Goal: Task Accomplishment & Management: Use online tool/utility

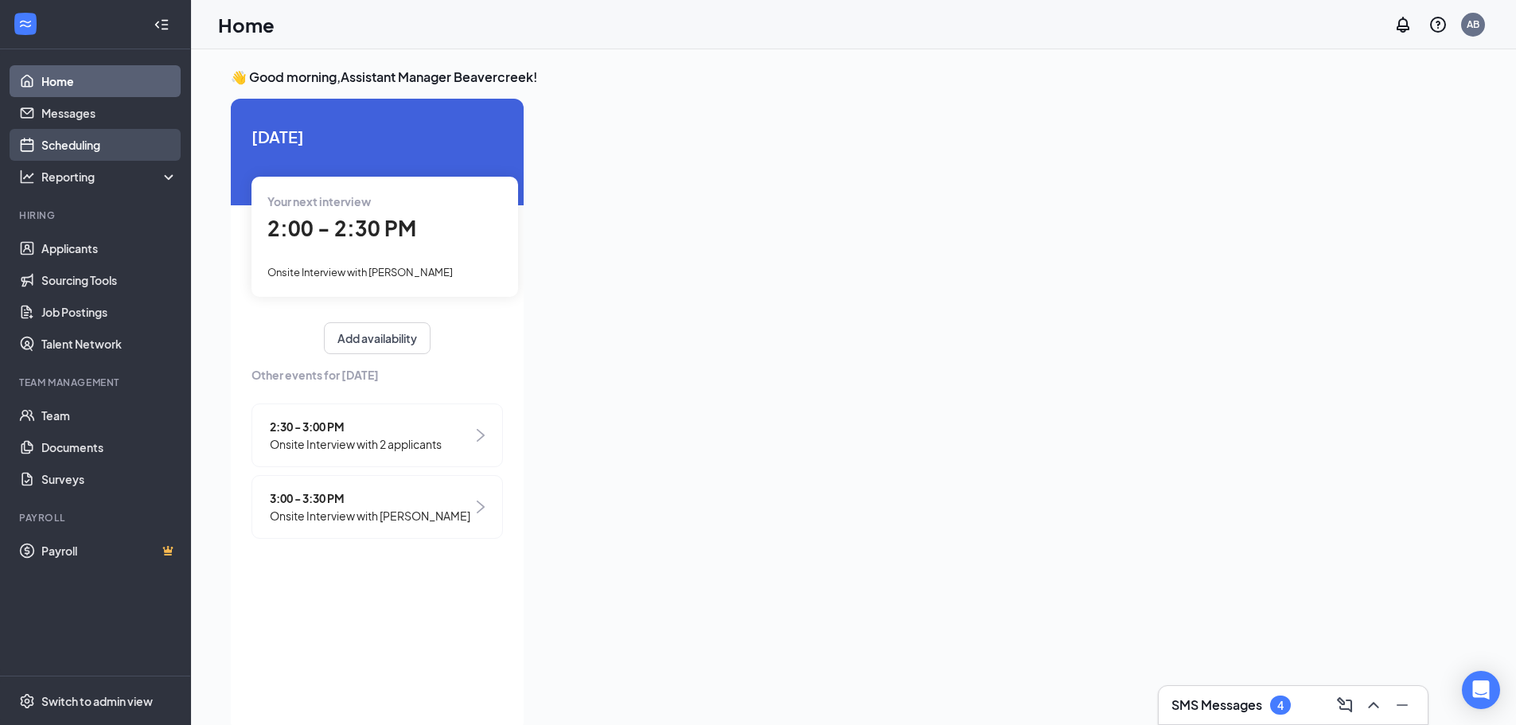
click at [74, 135] on link "Scheduling" at bounding box center [109, 145] width 136 height 32
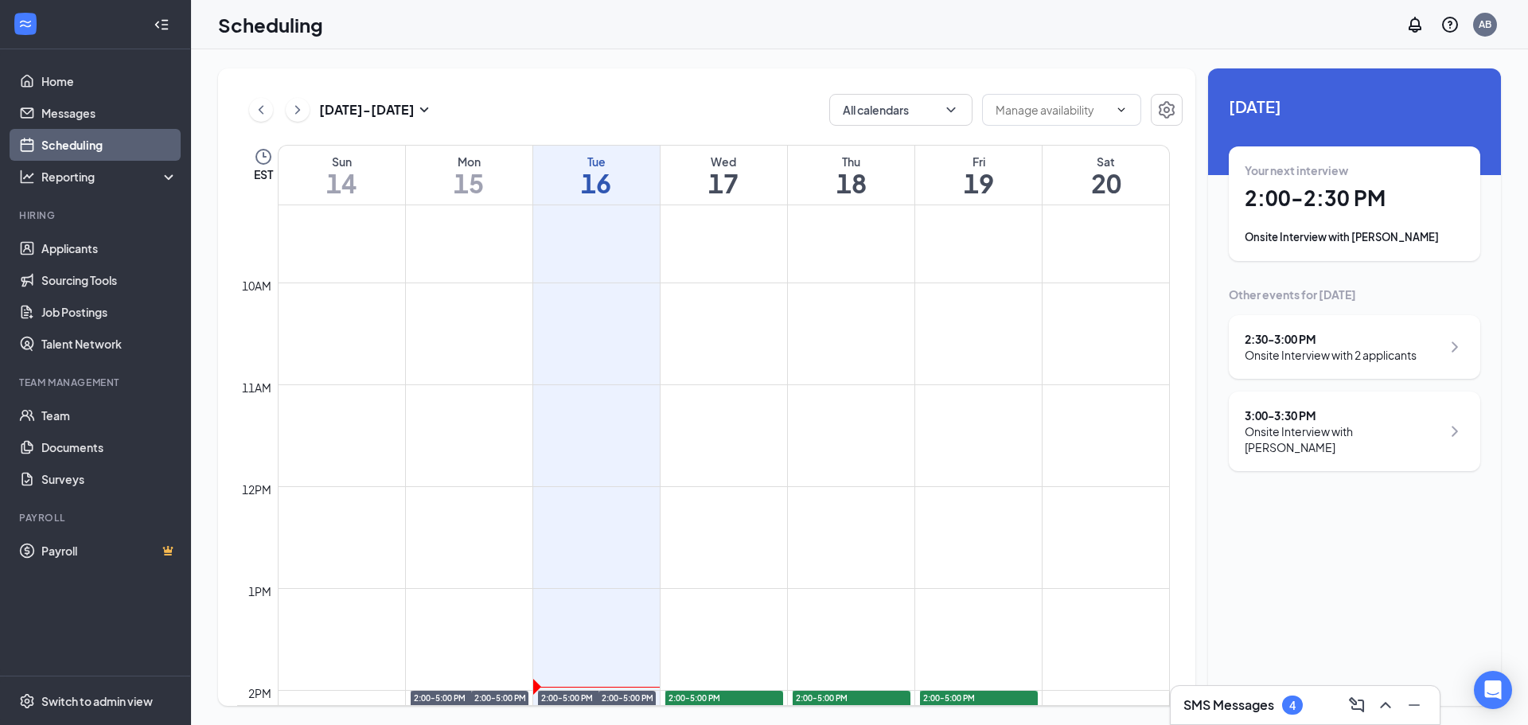
scroll to position [1260, 0]
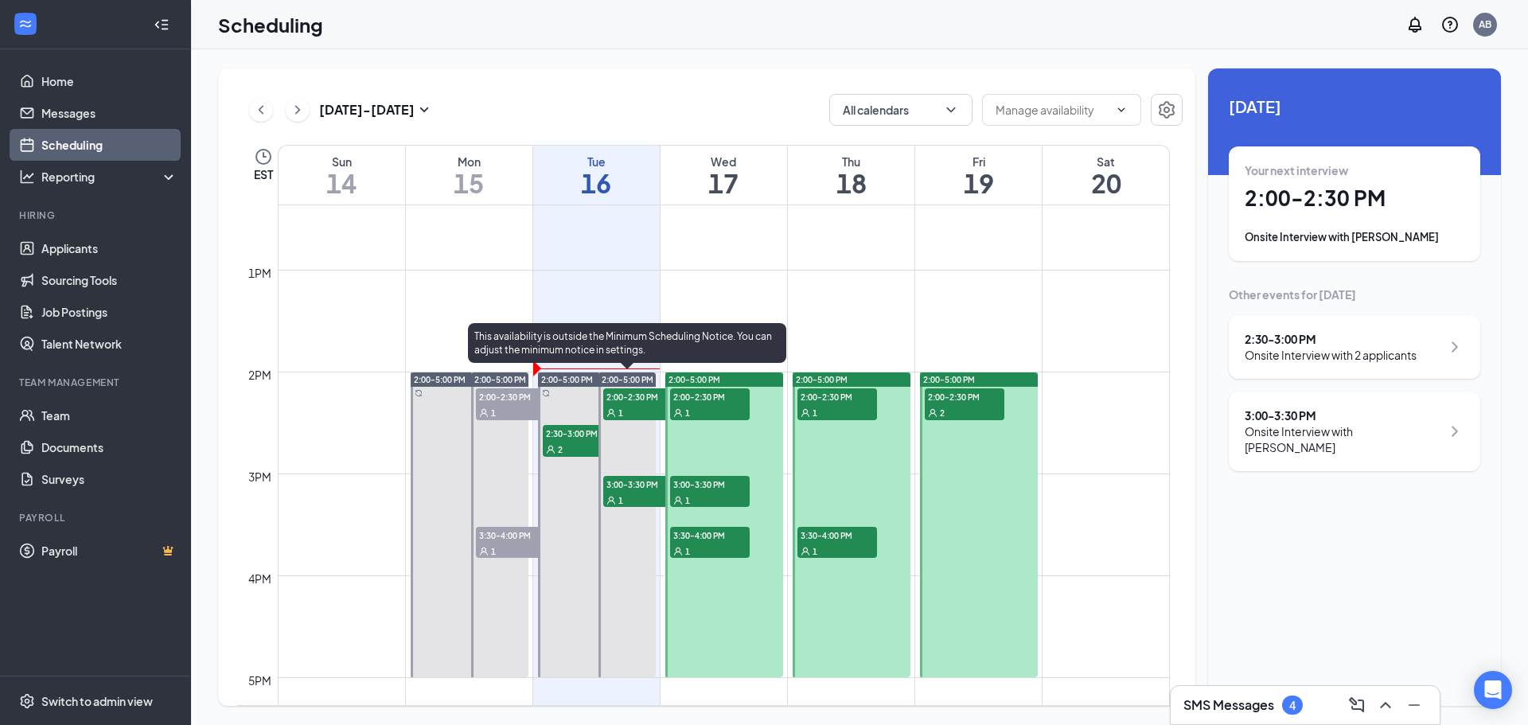
click at [623, 408] on span "1" at bounding box center [620, 412] width 5 height 11
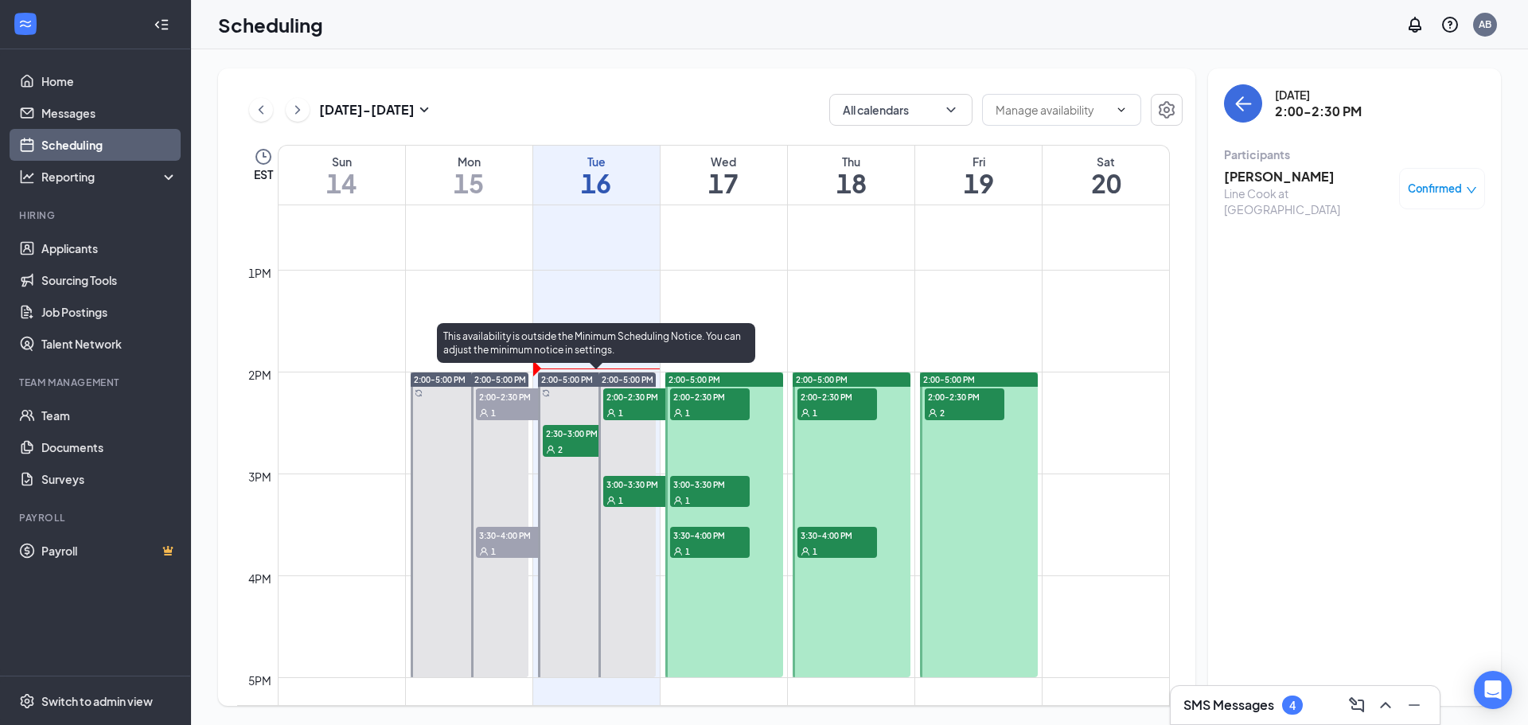
click at [586, 434] on span "2:30-3:00 PM" at bounding box center [583, 433] width 80 height 16
click at [632, 492] on div "1" at bounding box center [643, 500] width 80 height 16
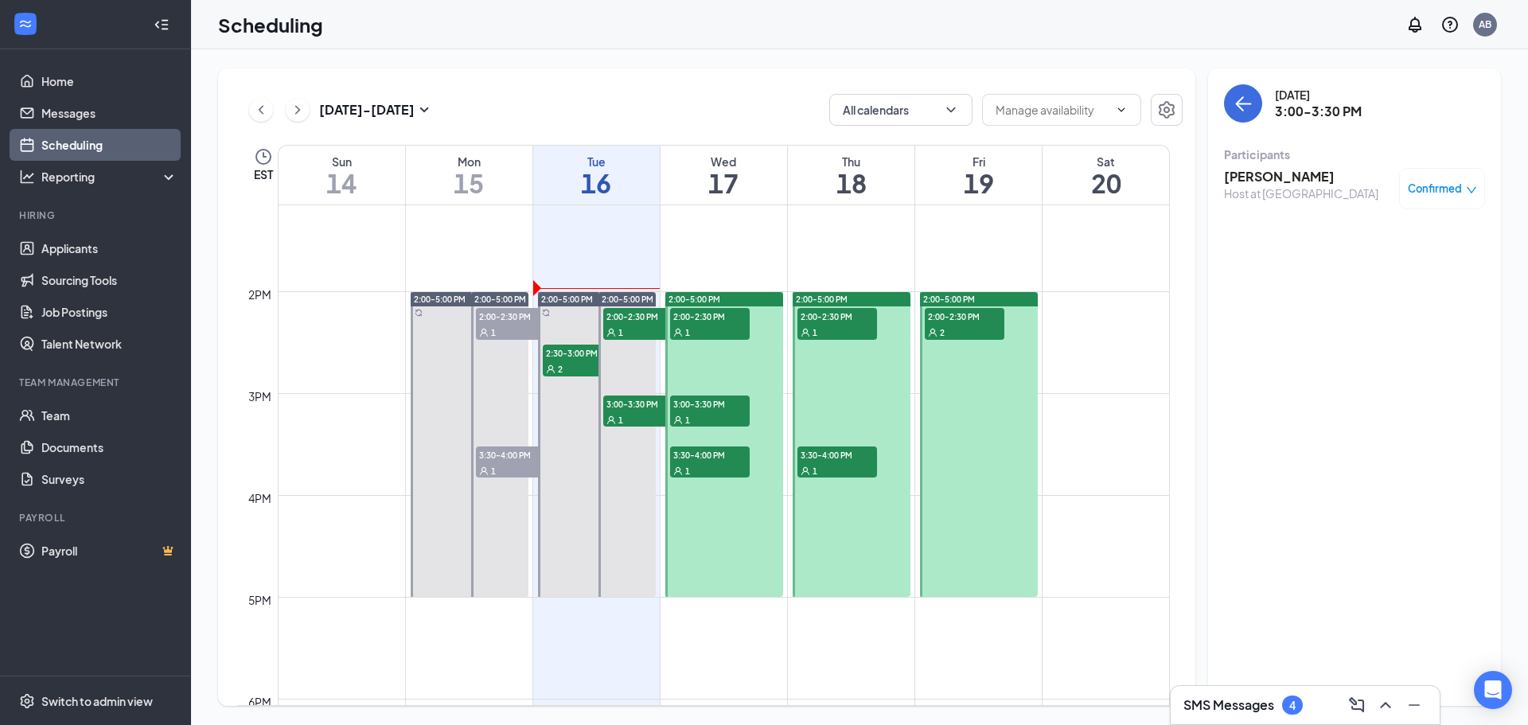
scroll to position [1339, 0]
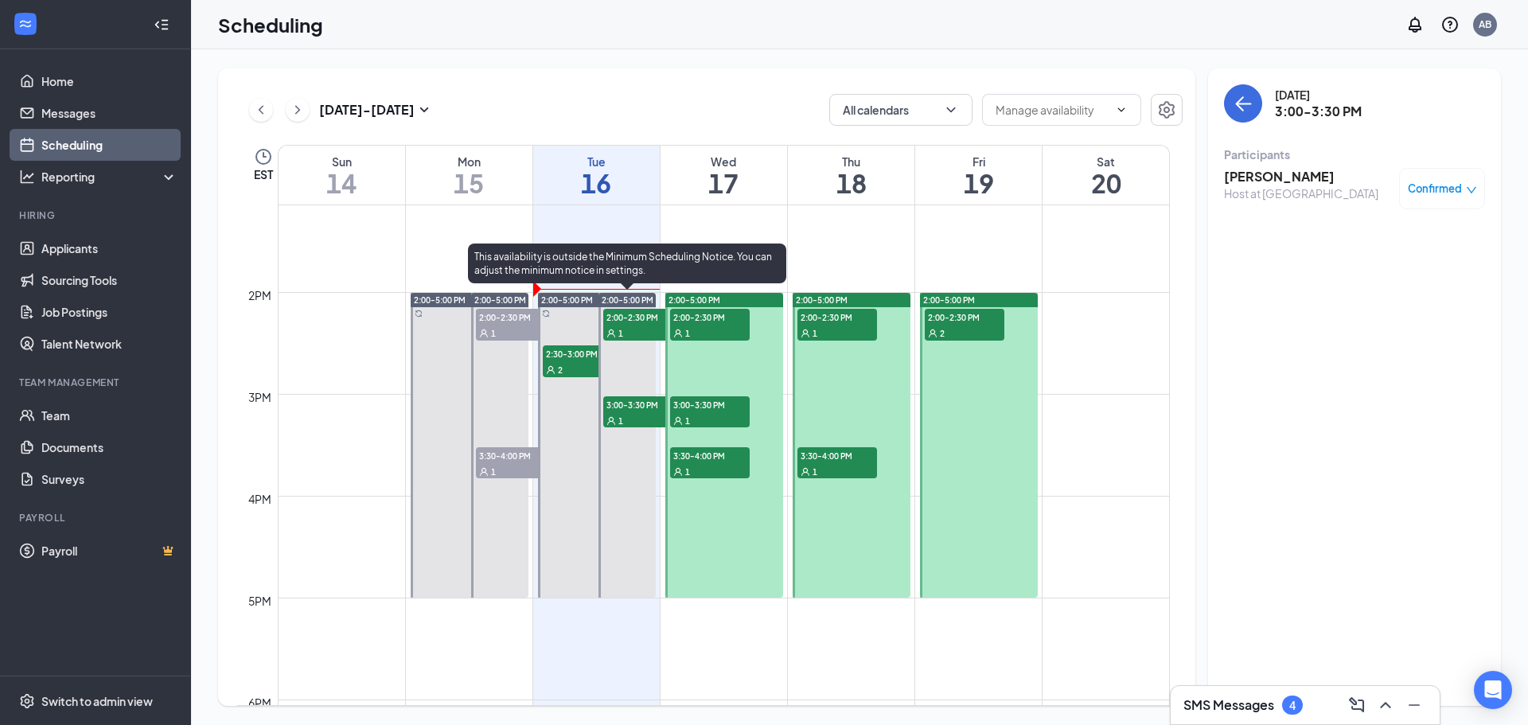
click at [625, 410] on span "3:00-3:30 PM" at bounding box center [643, 404] width 80 height 16
click at [574, 356] on span "2:30-3:00 PM" at bounding box center [583, 353] width 80 height 16
click at [609, 330] on icon "User" at bounding box center [611, 334] width 10 height 10
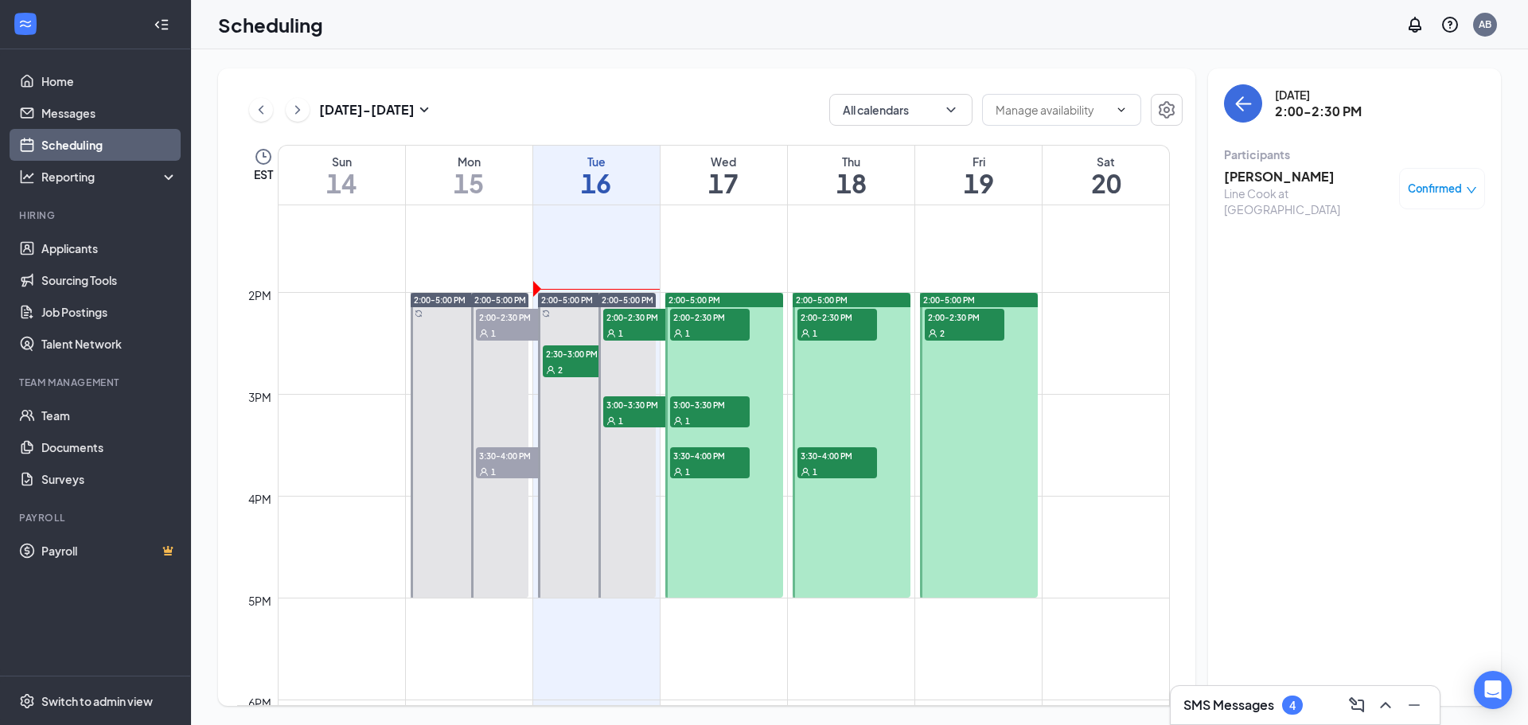
click at [1266, 173] on h3 "[PERSON_NAME]" at bounding box center [1307, 177] width 167 height 18
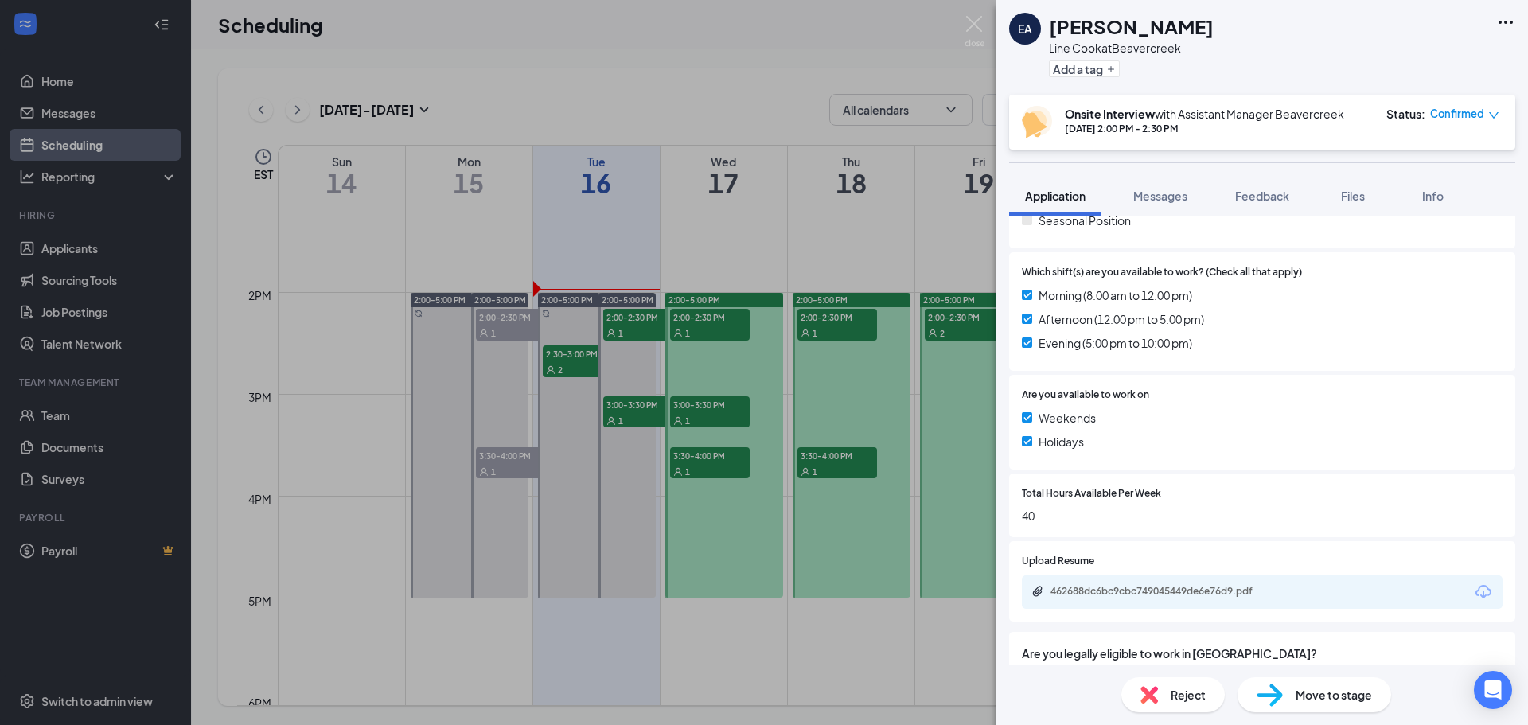
scroll to position [477, 0]
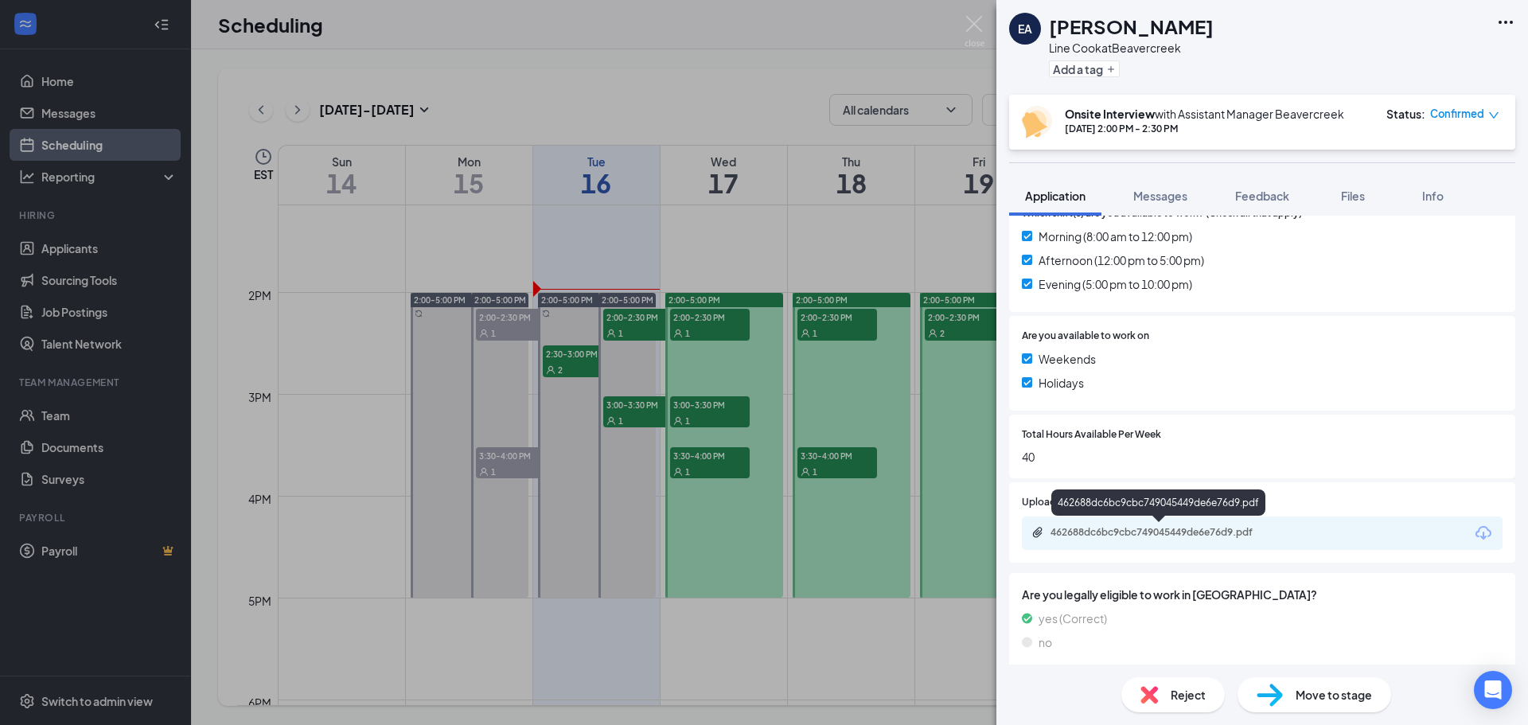
click at [1099, 530] on div "462688dc6bc9cbc749045449de6e76d9.pdf" at bounding box center [1161, 532] width 223 height 13
click at [285, 84] on div "EA [PERSON_NAME] Ahn Line Cook at [GEOGRAPHIC_DATA] Add a tag Onsite Interview …" at bounding box center [764, 362] width 1528 height 725
